Goal: Use online tool/utility: Utilize a website feature to perform a specific function

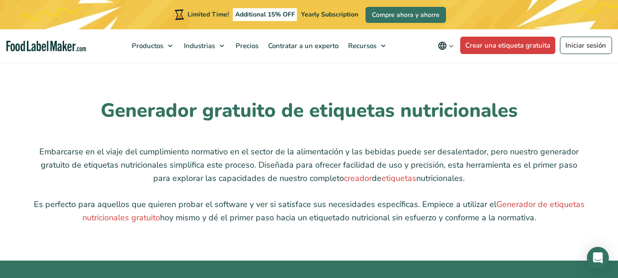
scroll to position [2288, 0]
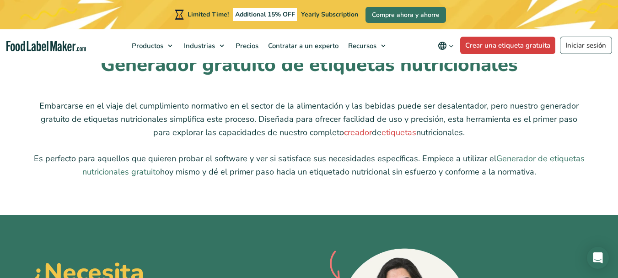
click at [537, 159] on link "Generador de etiquetas nutricionales gratuito" at bounding box center [333, 165] width 503 height 24
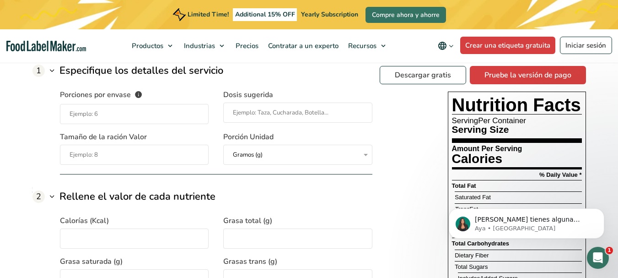
click at [97, 116] on input "Porciones por envase El número de raciones que contiene cada envase de su produ…" at bounding box center [134, 114] width 149 height 20
type input "6"
click at [122, 157] on input "Tamaño de la ración Valor" at bounding box center [134, 155] width 149 height 20
type input "1"
click at [236, 112] on input "Dosis sugerida" at bounding box center [297, 113] width 149 height 20
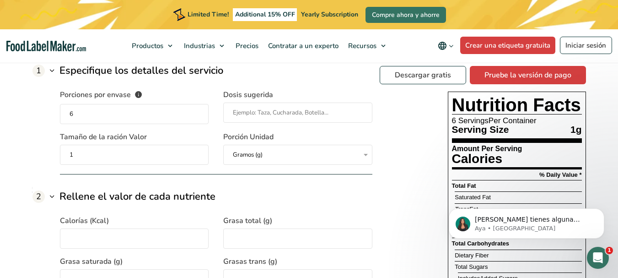
click at [367, 156] on select "Gramos (g) Mililitros (mL)" at bounding box center [297, 155] width 149 height 20
click at [239, 110] on input "Dosis sugerida" at bounding box center [297, 113] width 149 height 20
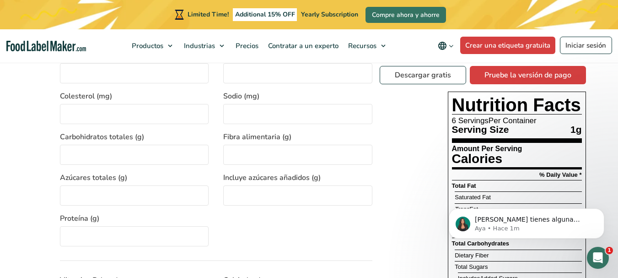
scroll to position [824, 0]
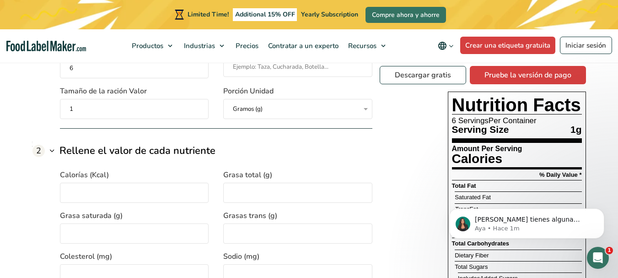
click at [172, 197] on input "Calorías (Kcal)" at bounding box center [134, 193] width 149 height 20
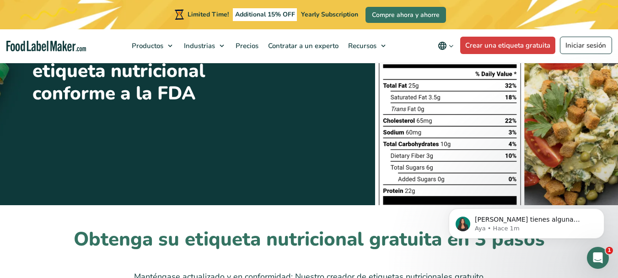
scroll to position [0, 0]
